Goal: Information Seeking & Learning: Find specific fact

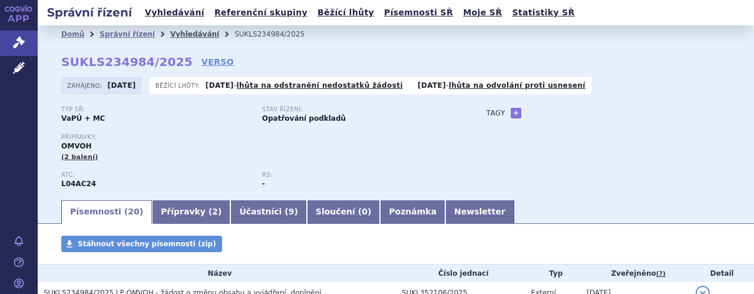
click at [184, 33] on link "Vyhledávání" at bounding box center [194, 34] width 49 height 8
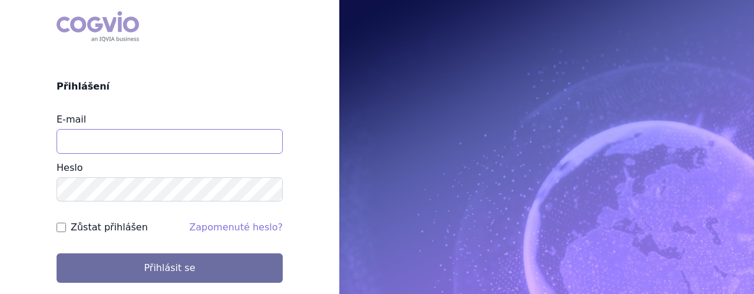
click at [172, 147] on input "E-mail" at bounding box center [170, 141] width 226 height 25
type input "[EMAIL_ADDRESS][DOMAIN_NAME]"
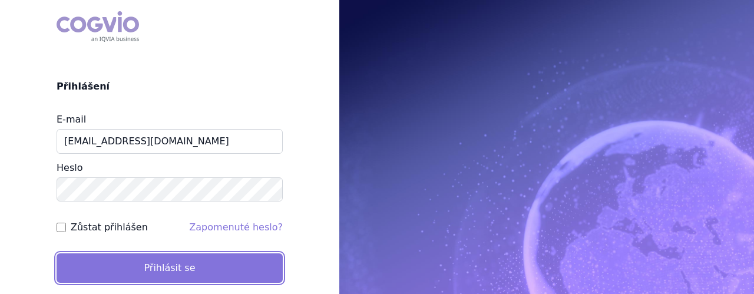
click at [181, 273] on button "Přihlásit se" at bounding box center [170, 267] width 226 height 29
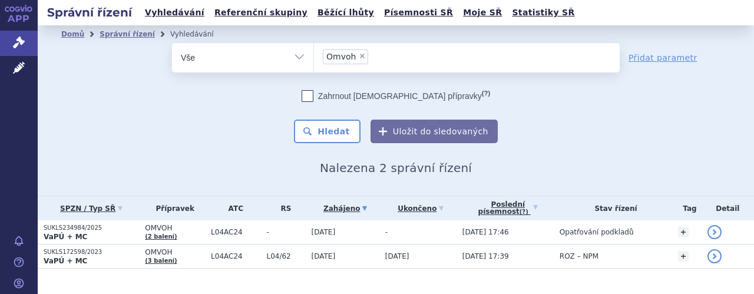
click at [359, 57] on span "×" at bounding box center [362, 55] width 7 height 7
click at [314, 57] on select "Omvoh" at bounding box center [313, 56] width 1 height 29
select select
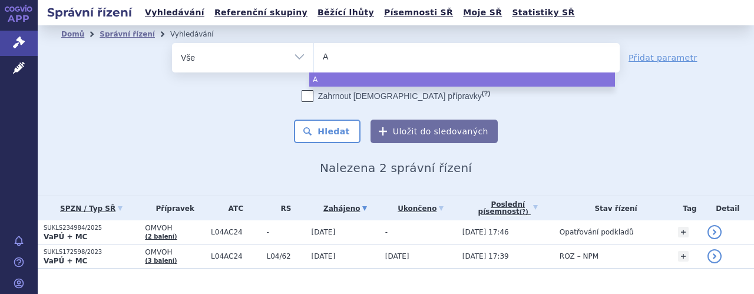
type input "An"
type input "Anz"
type input "Anzu"
type input "Anzup"
type input "Anzupg"
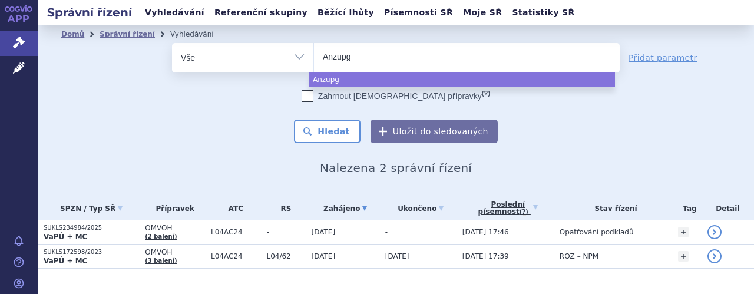
type input "Anzupgo"
select select "Anzupgo"
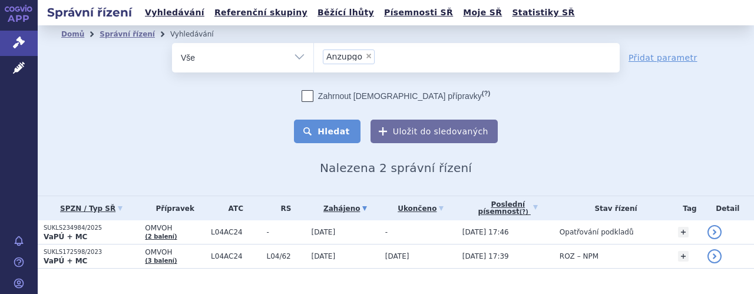
click at [339, 135] on button "Hledat" at bounding box center [327, 132] width 67 height 24
